Goal: Information Seeking & Learning: Learn about a topic

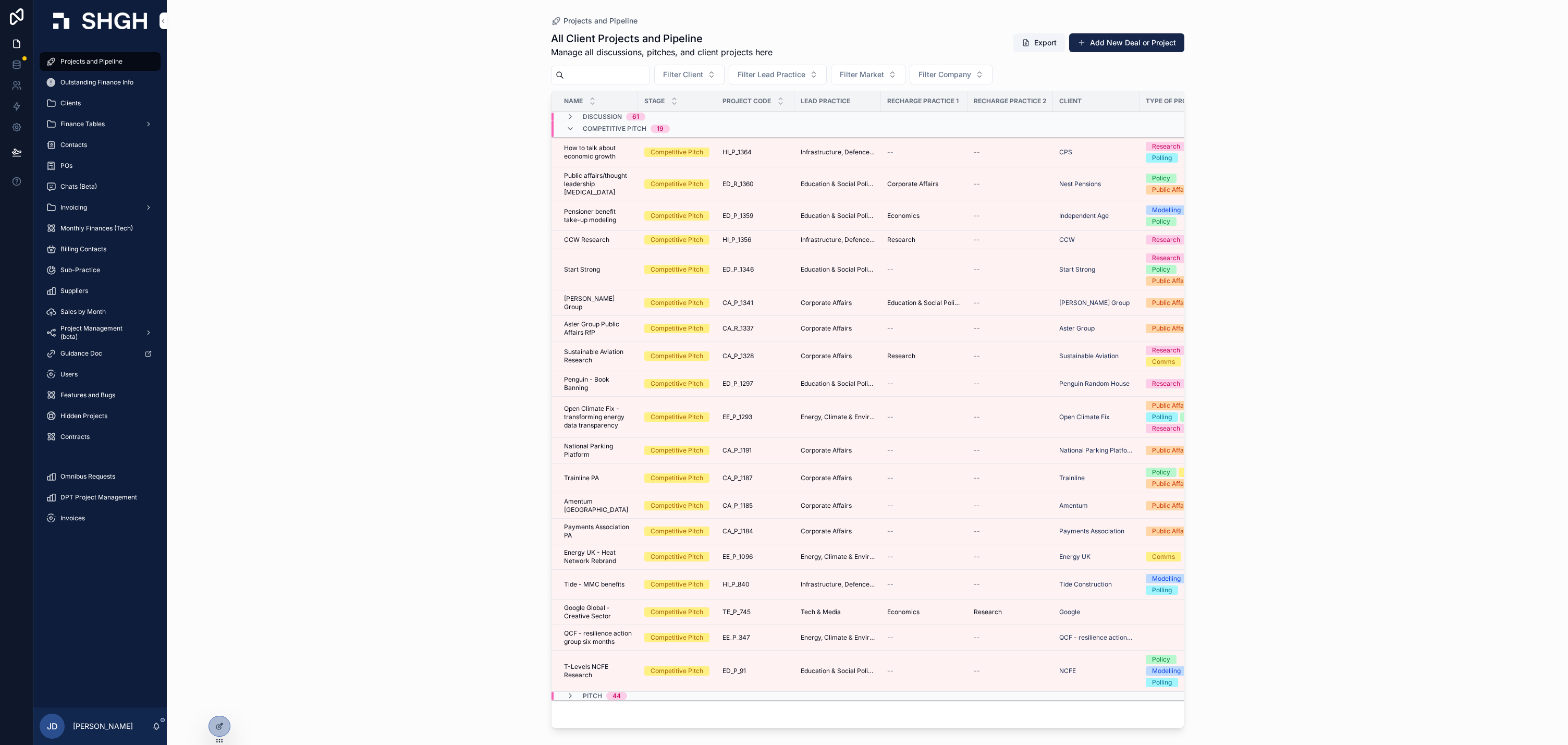
click at [574, 133] on icon "scrollable content" at bounding box center [571, 129] width 9 height 9
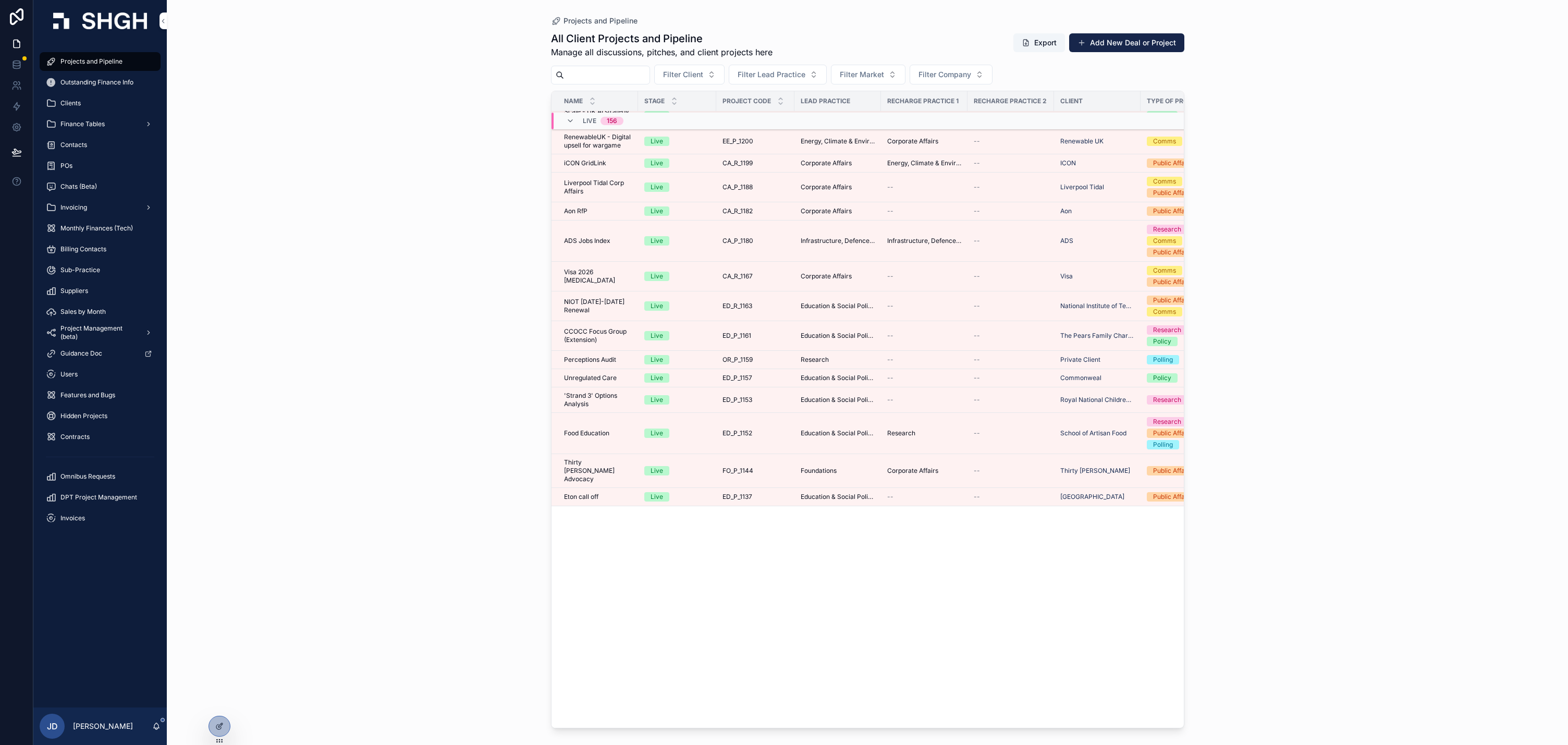
scroll to position [2279, 0]
click at [806, 80] on span "Filter Lead Practice" at bounding box center [771, 75] width 67 height 11
type input "**"
click at [891, 197] on span "Tech & Media" at bounding box center [867, 192] width 47 height 11
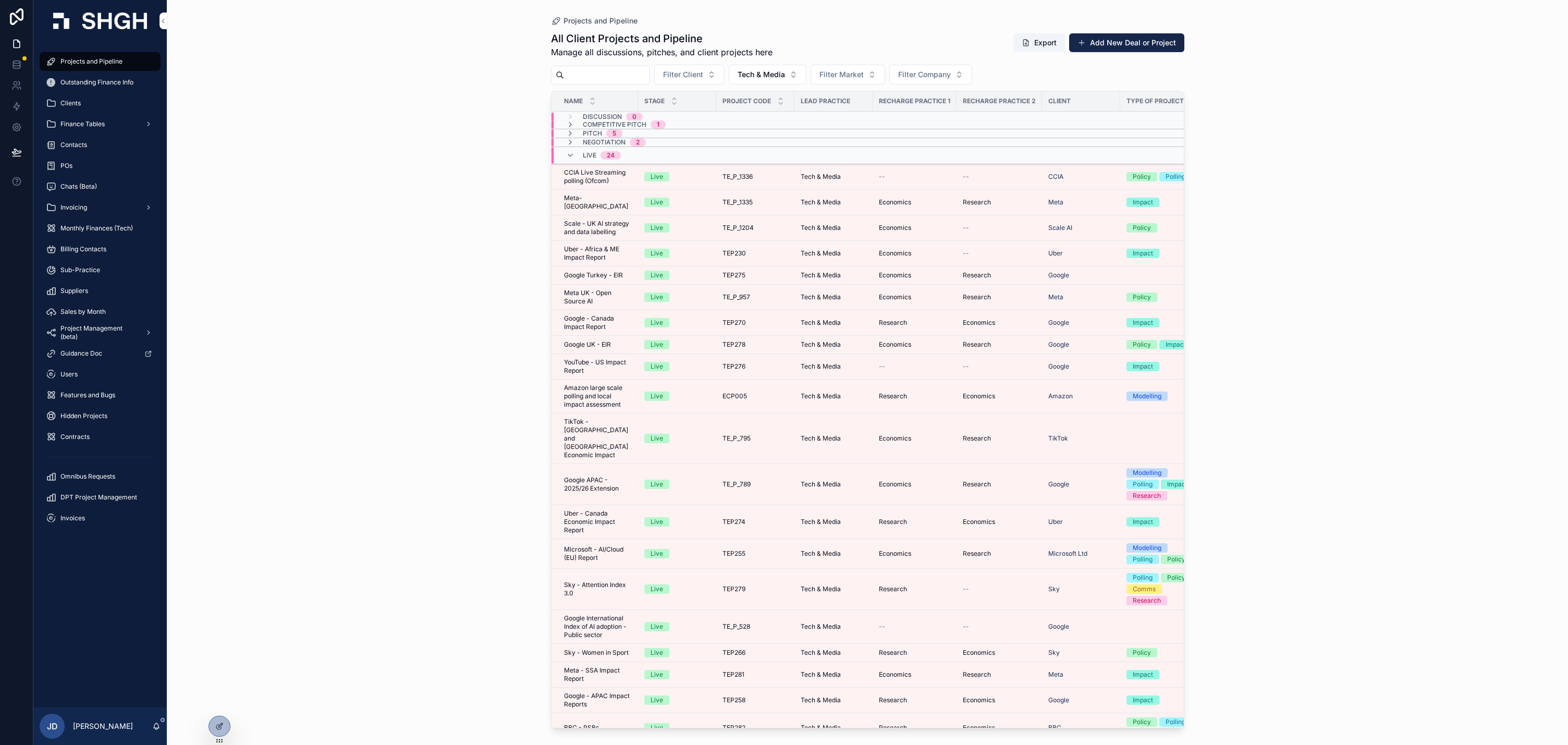
click at [632, 236] on span "Scale - UK AI strategy and data labelling" at bounding box center [598, 228] width 67 height 17
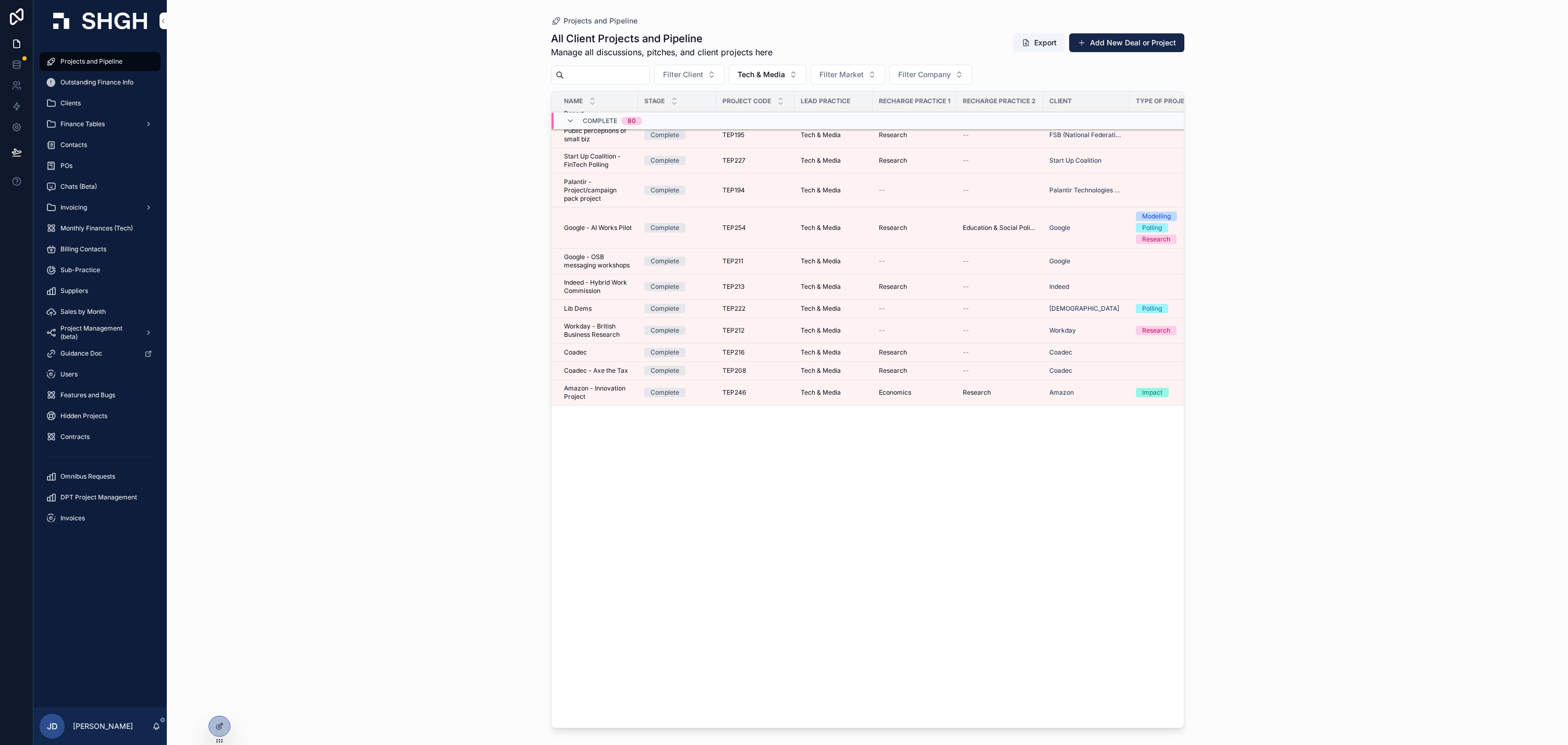
scroll to position [1206, 0]
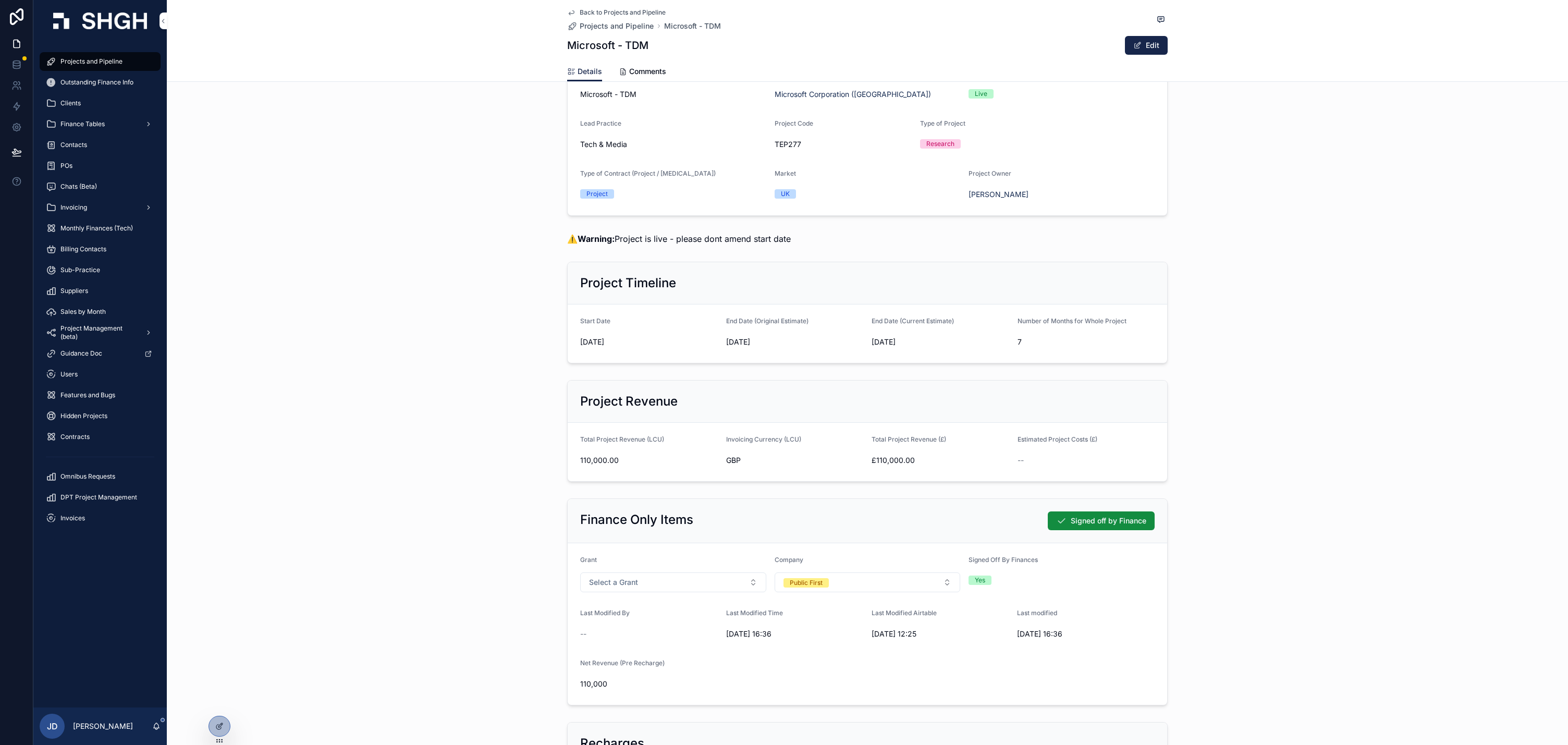
scroll to position [194, 0]
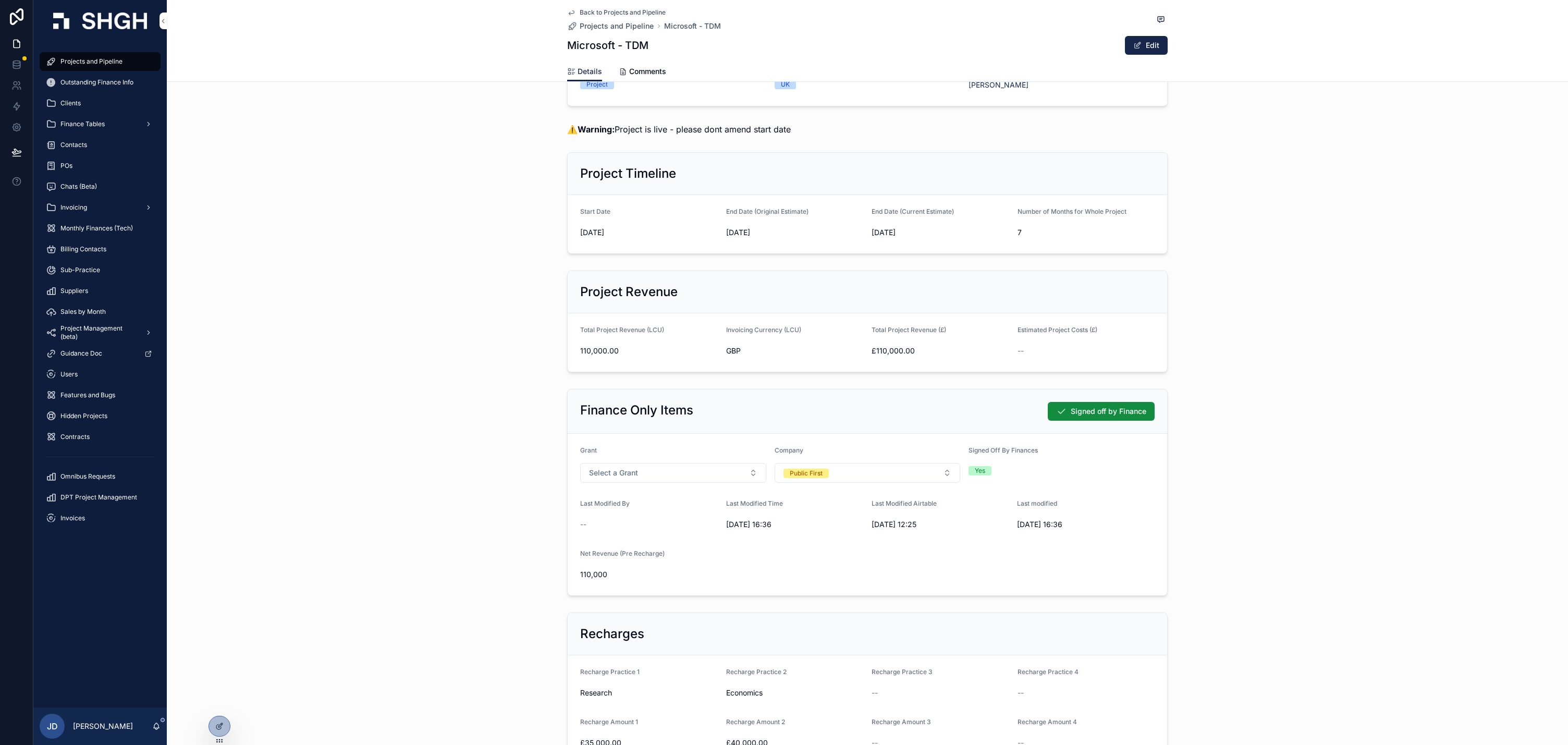
click at [579, 32] on span "Projects and Pipeline" at bounding box center [616, 26] width 74 height 11
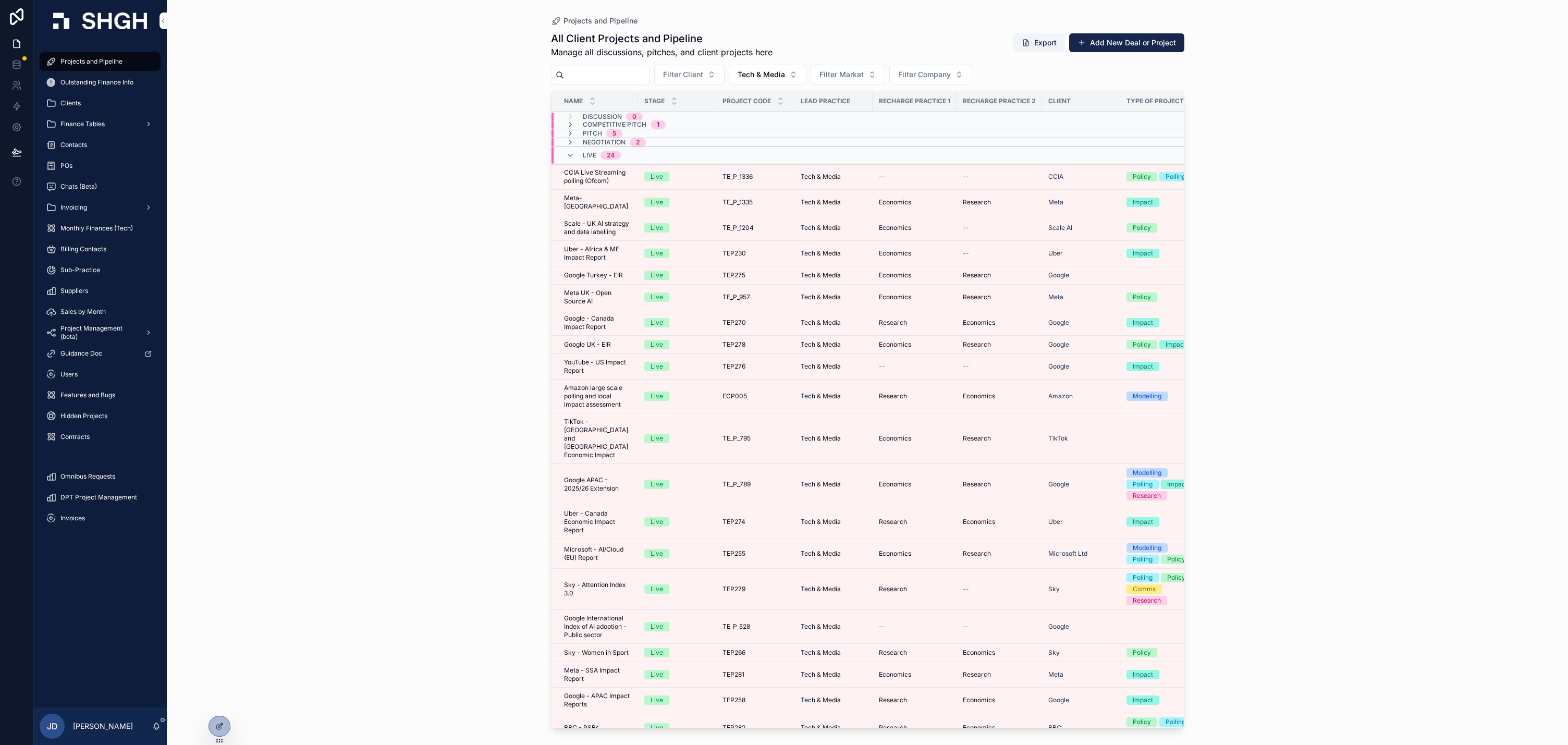
click at [632, 210] on span "Meta- [GEOGRAPHIC_DATA]" at bounding box center [598, 202] width 67 height 17
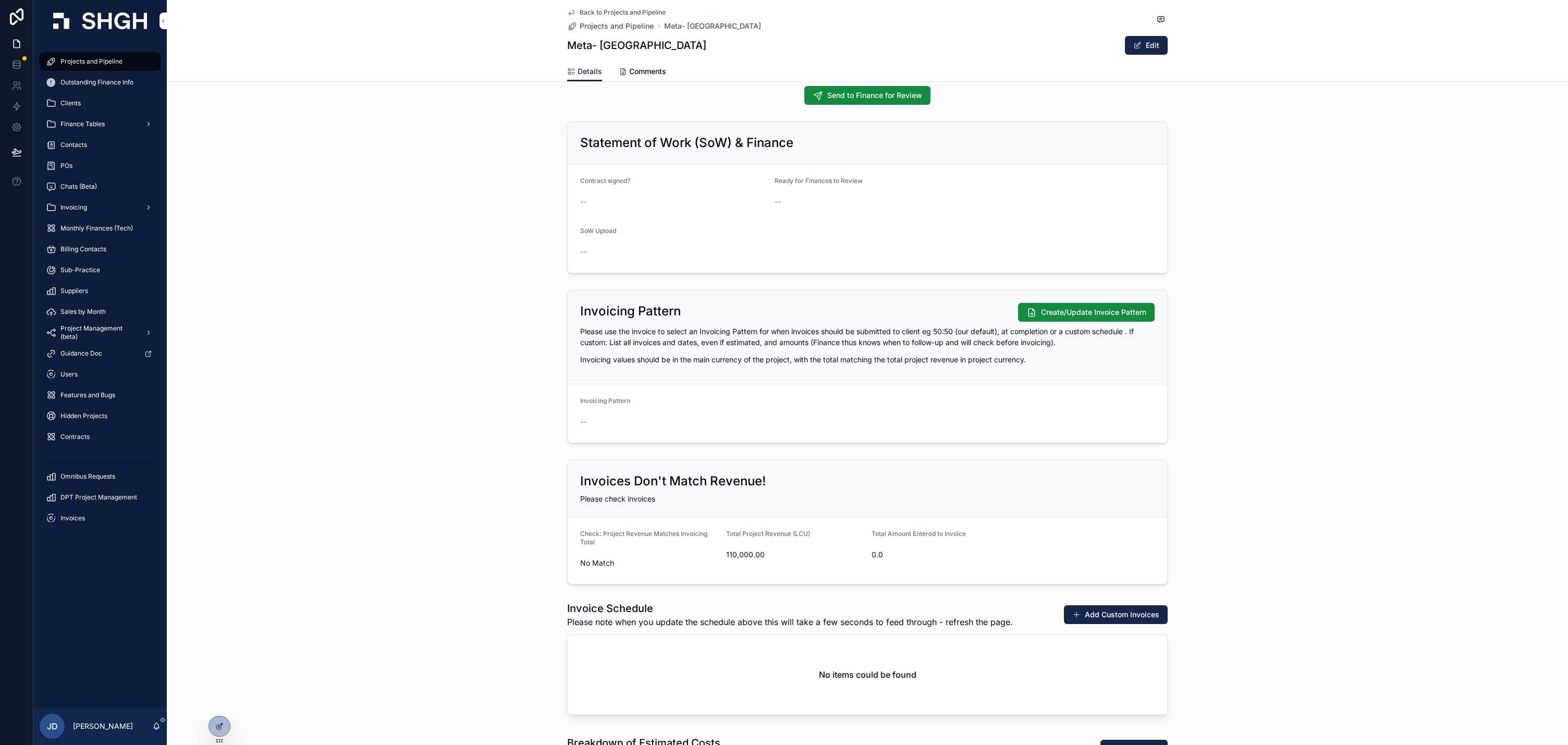
scroll to position [1064, 0]
